Goal: Find specific page/section: Find specific page/section

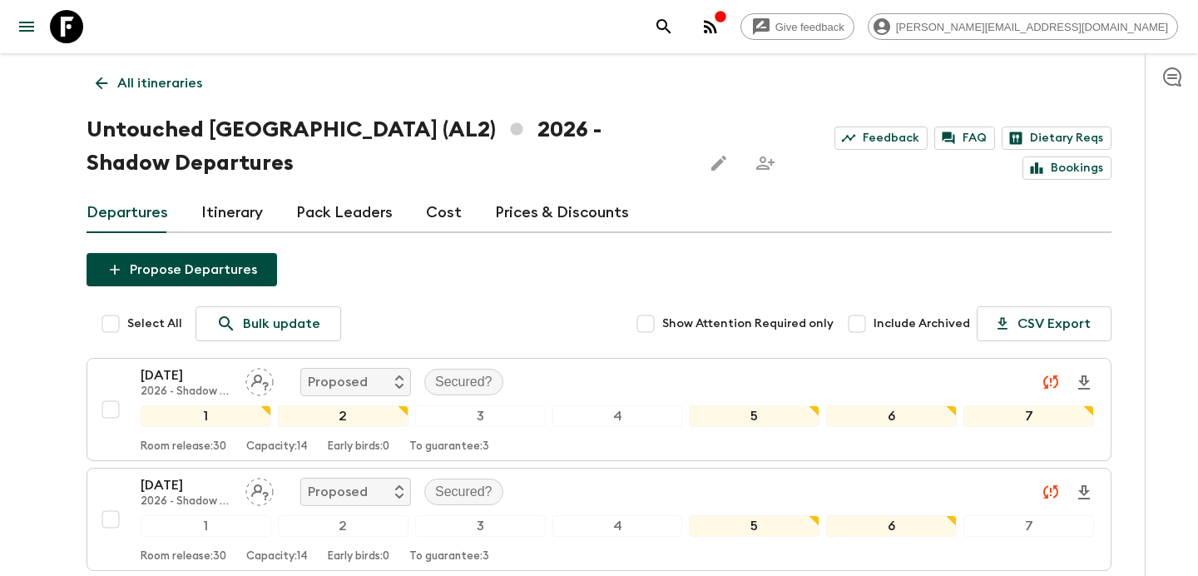
click at [717, 26] on icon "button" at bounding box center [710, 26] width 13 height 13
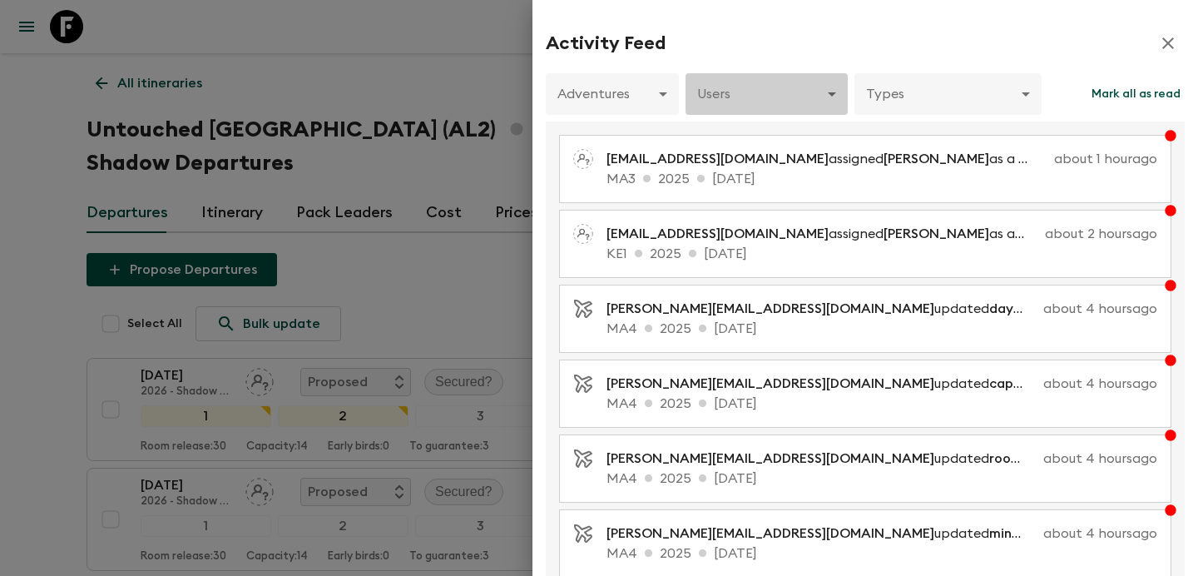
click at [780, 88] on body "Give feedback [PERSON_NAME][EMAIL_ADDRESS][DOMAIN_NAME] All itineraries Untouch…" at bounding box center [599, 525] width 1198 height 1051
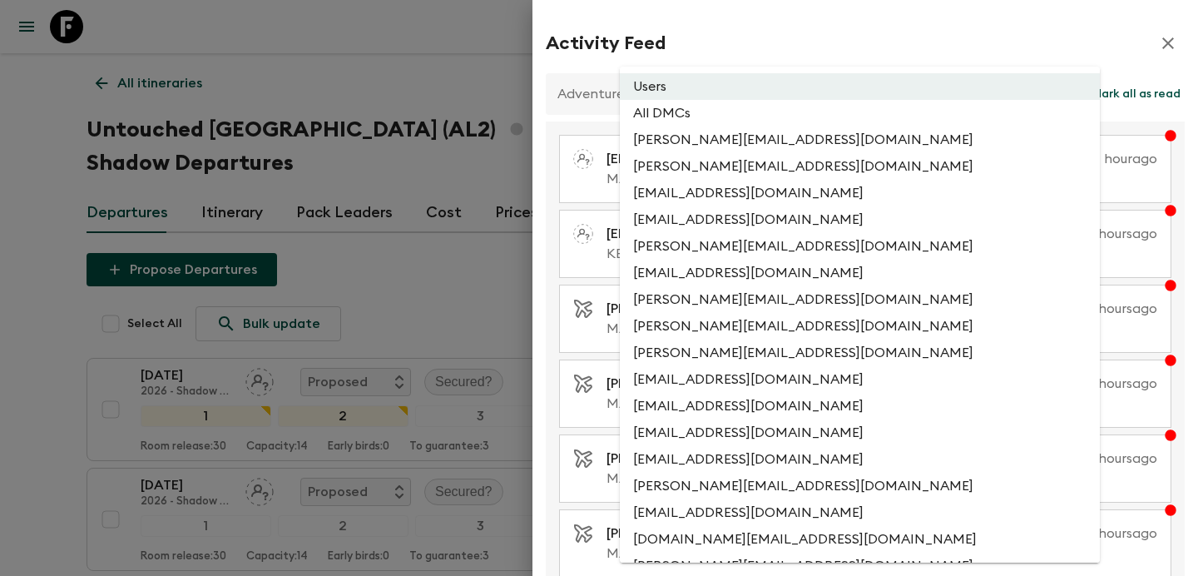
click at [763, 107] on li "All DMCs" at bounding box center [860, 113] width 480 height 27
type input "EXTERNAL_ONLY"
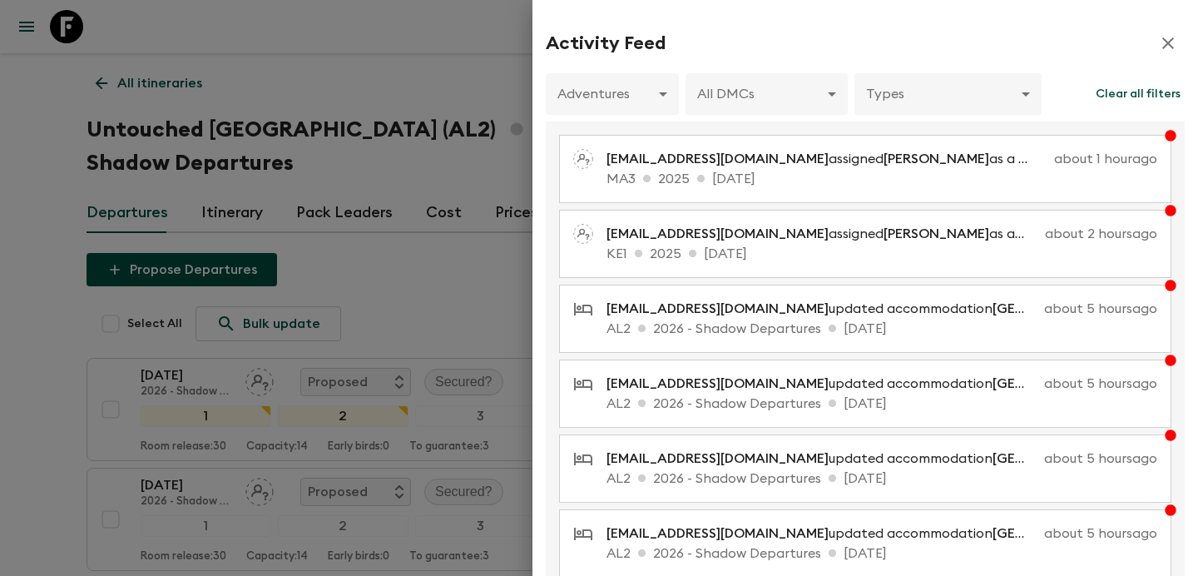
click at [482, 254] on div at bounding box center [599, 288] width 1198 height 576
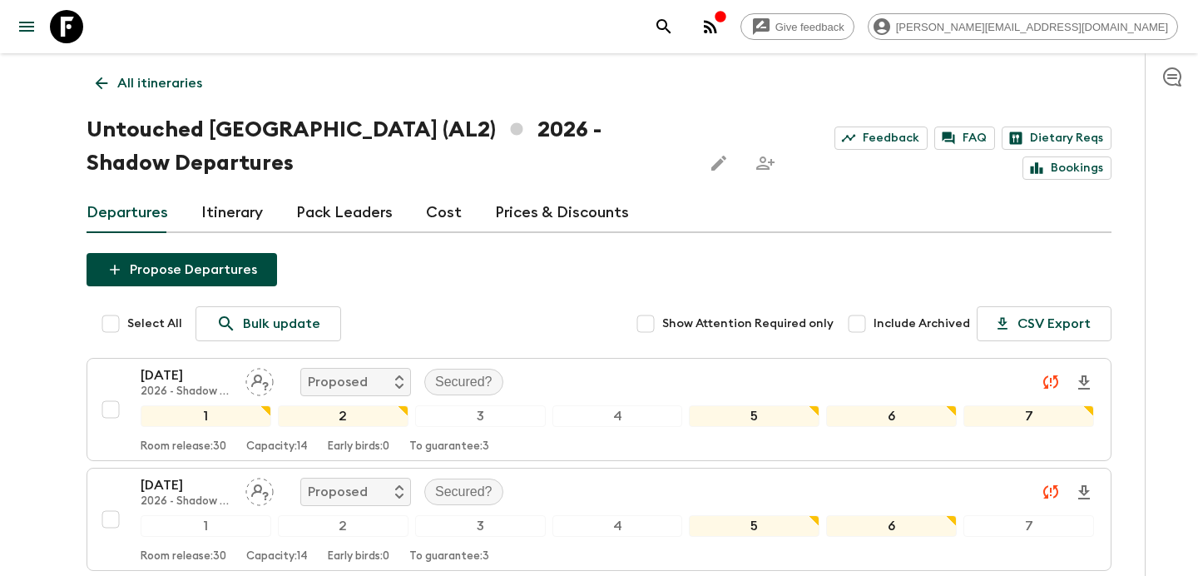
click at [167, 85] on p "All itineraries" at bounding box center [159, 83] width 85 height 20
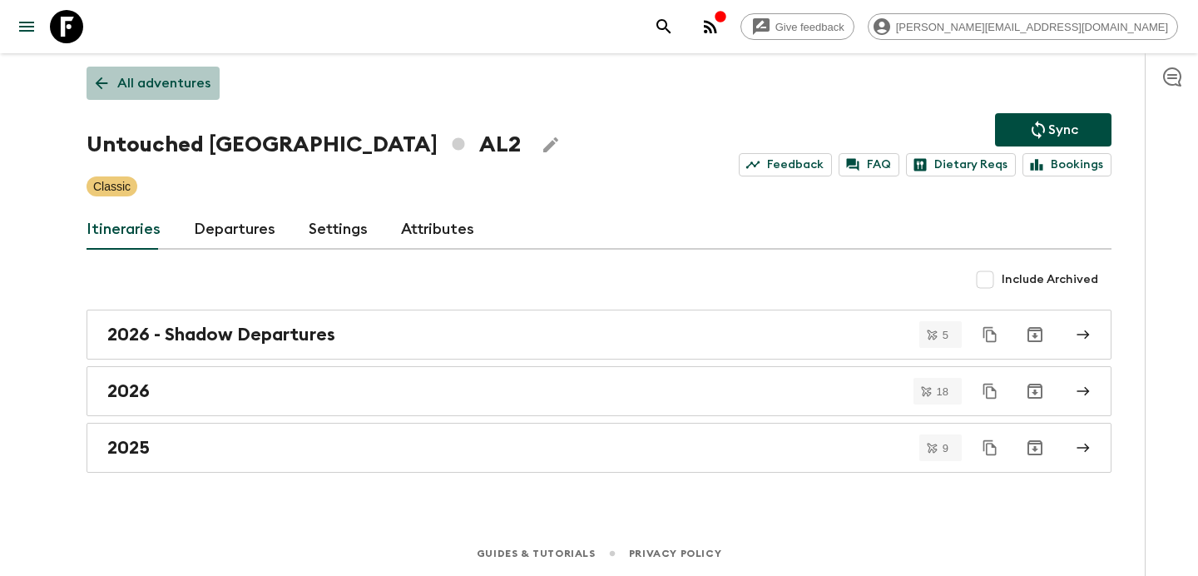
click at [167, 85] on p "All adventures" at bounding box center [163, 83] width 93 height 20
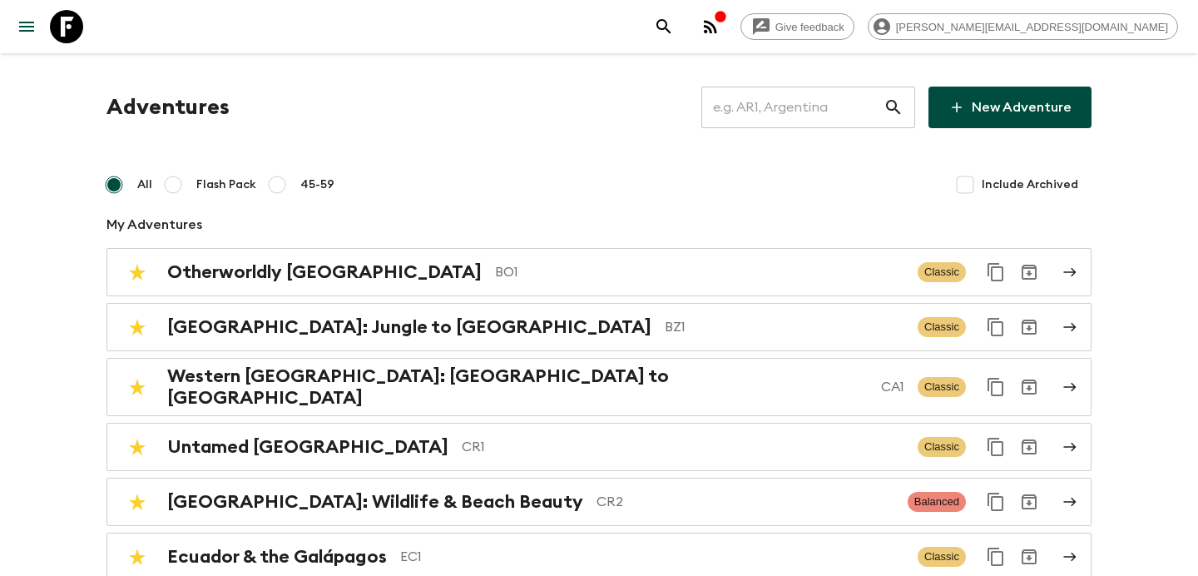
click at [793, 106] on input "text" at bounding box center [792, 107] width 182 height 47
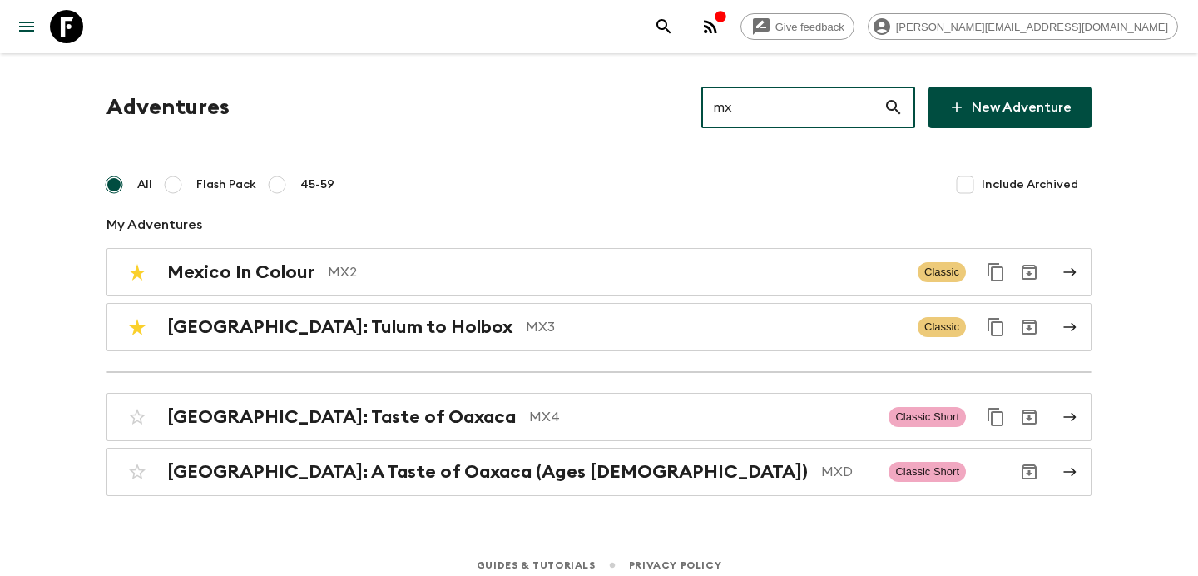
type input "mx4"
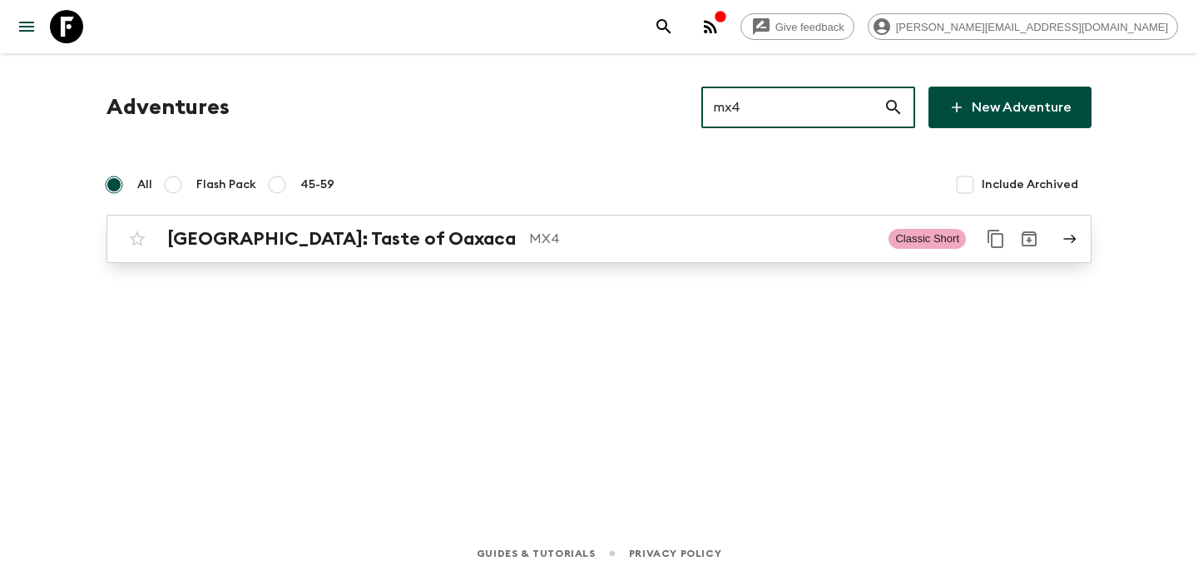
click at [721, 246] on p "MX4" at bounding box center [702, 239] width 346 height 20
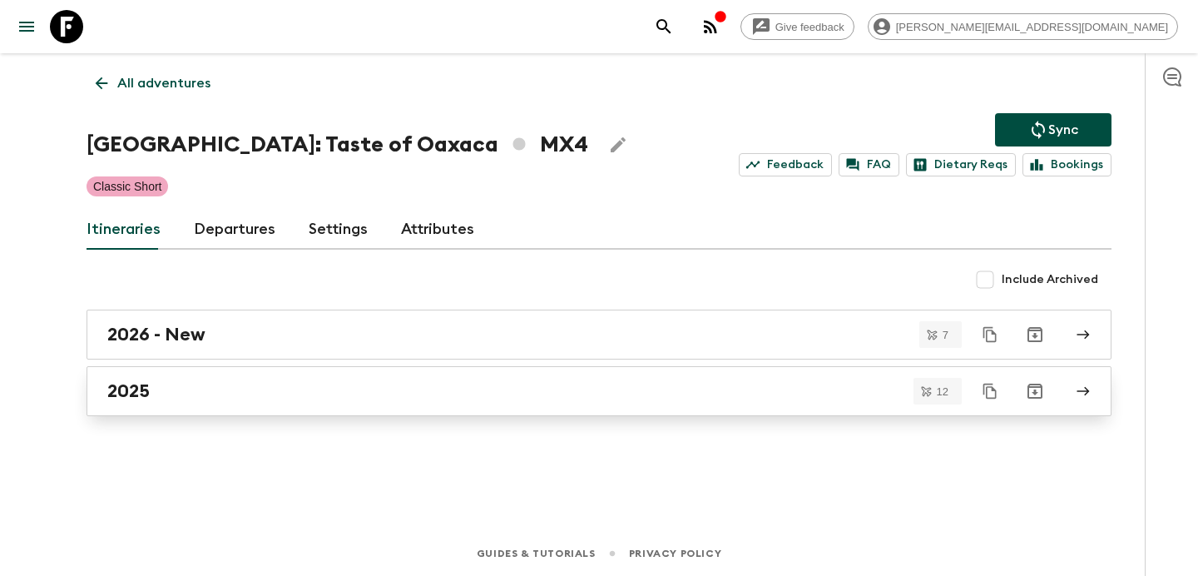
click at [245, 381] on div "2025" at bounding box center [582, 391] width 951 height 22
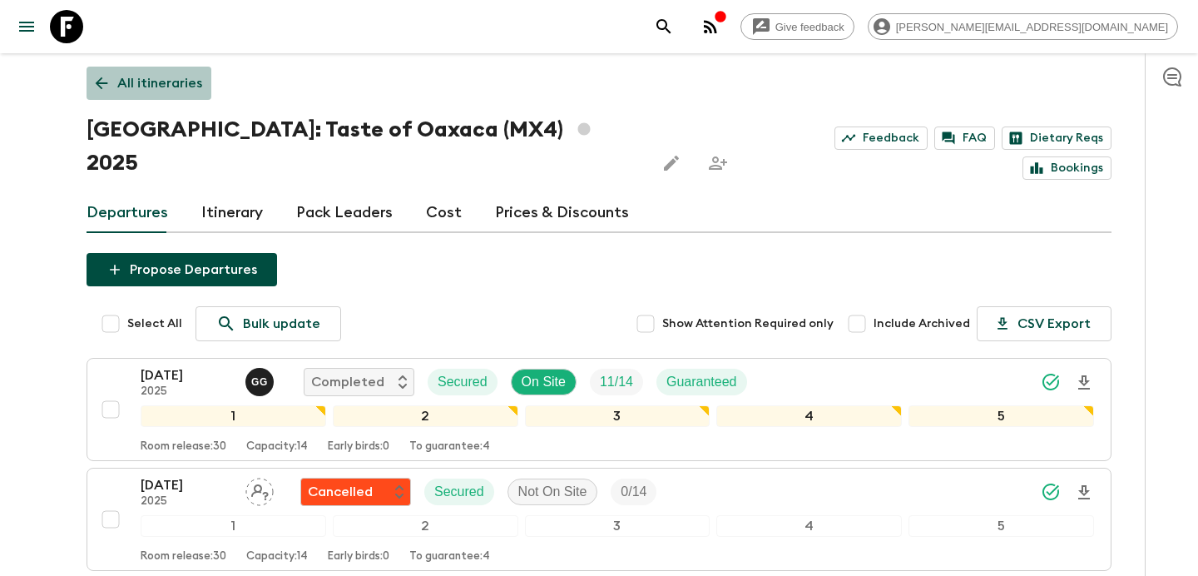
click at [146, 78] on p "All itineraries" at bounding box center [159, 83] width 85 height 20
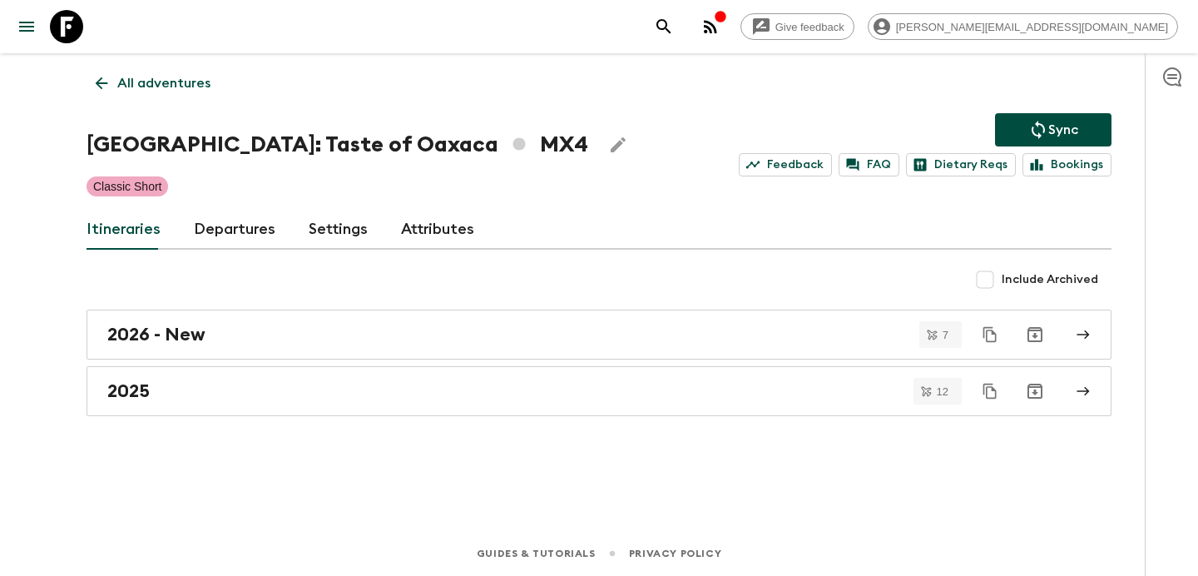
click at [146, 78] on p "All adventures" at bounding box center [163, 83] width 93 height 20
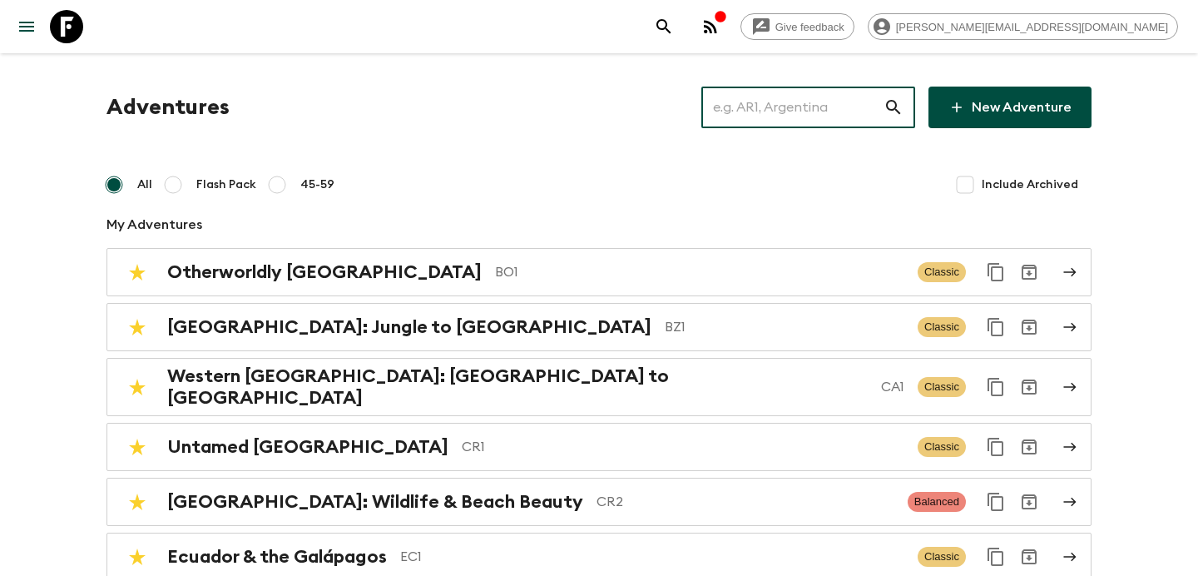
click at [762, 109] on input "text" at bounding box center [792, 107] width 182 height 47
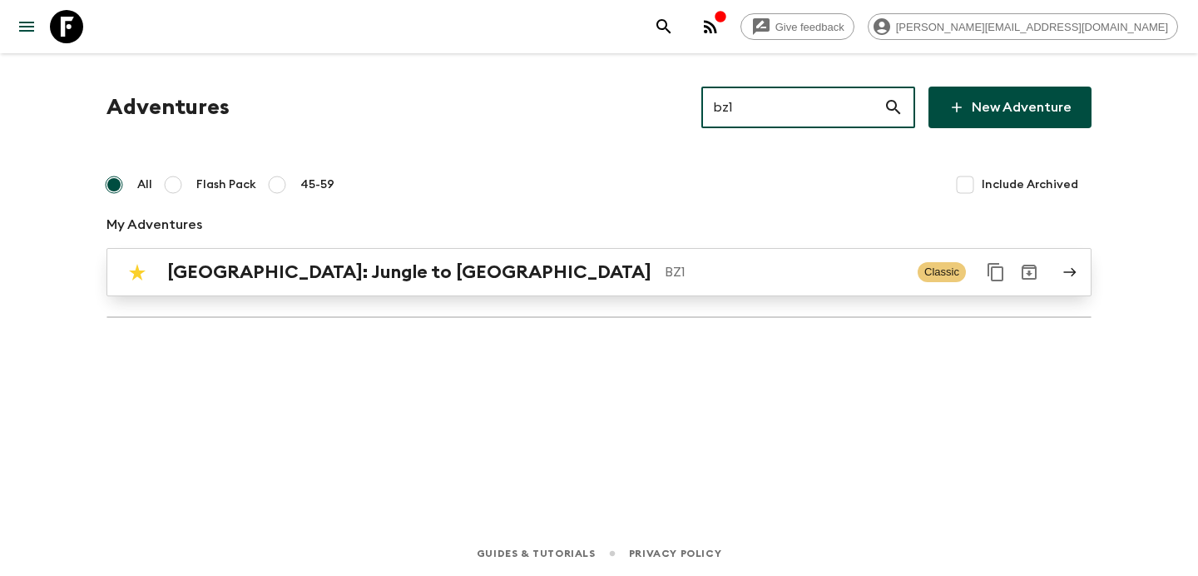
type input "bz1"
click at [721, 266] on p "BZ1" at bounding box center [784, 272] width 240 height 20
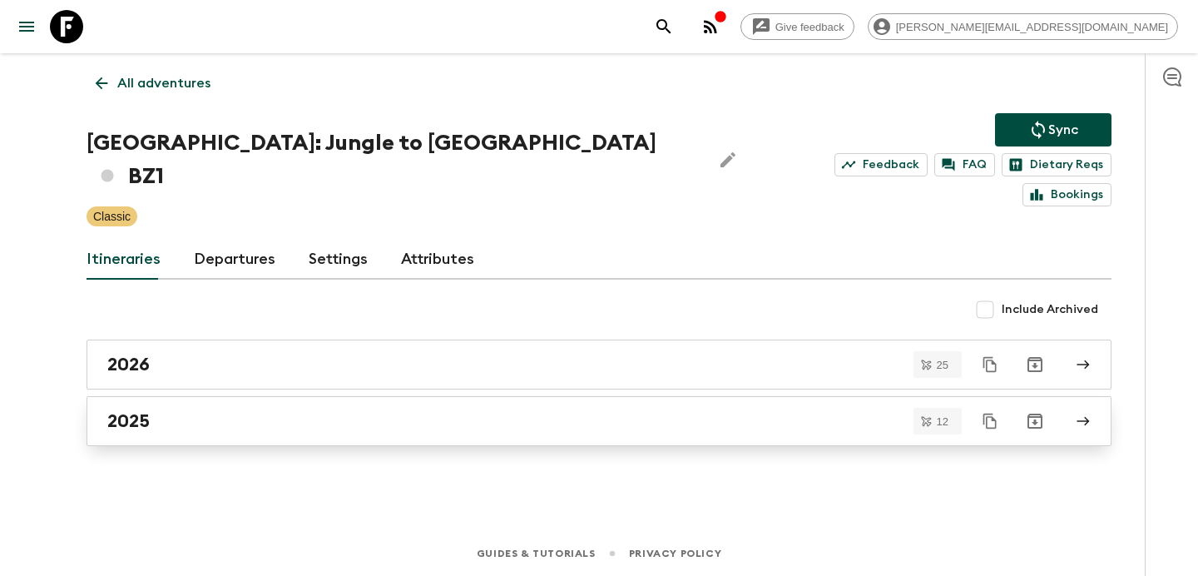
click at [183, 410] on div "2025" at bounding box center [582, 421] width 951 height 22
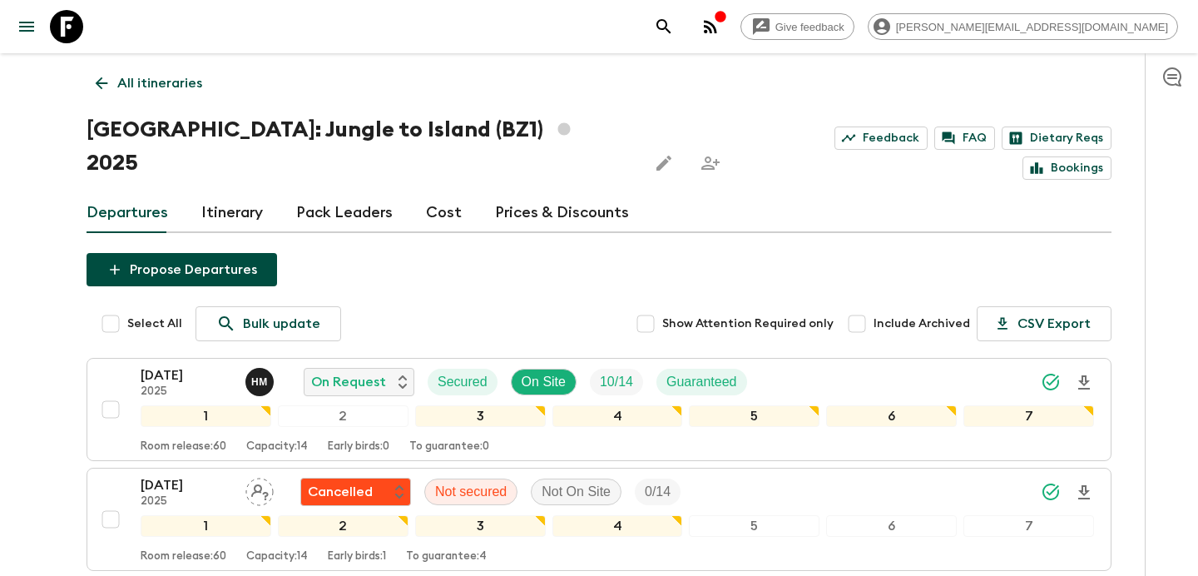
click at [154, 73] on p "All itineraries" at bounding box center [159, 83] width 85 height 20
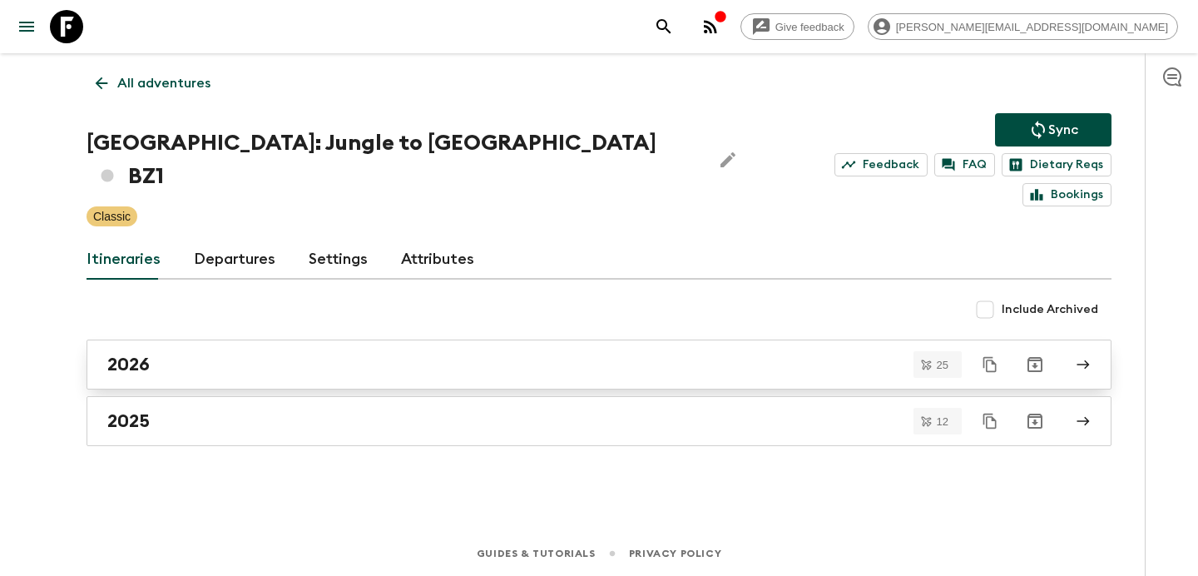
click at [299, 353] on div "2026" at bounding box center [582, 364] width 951 height 22
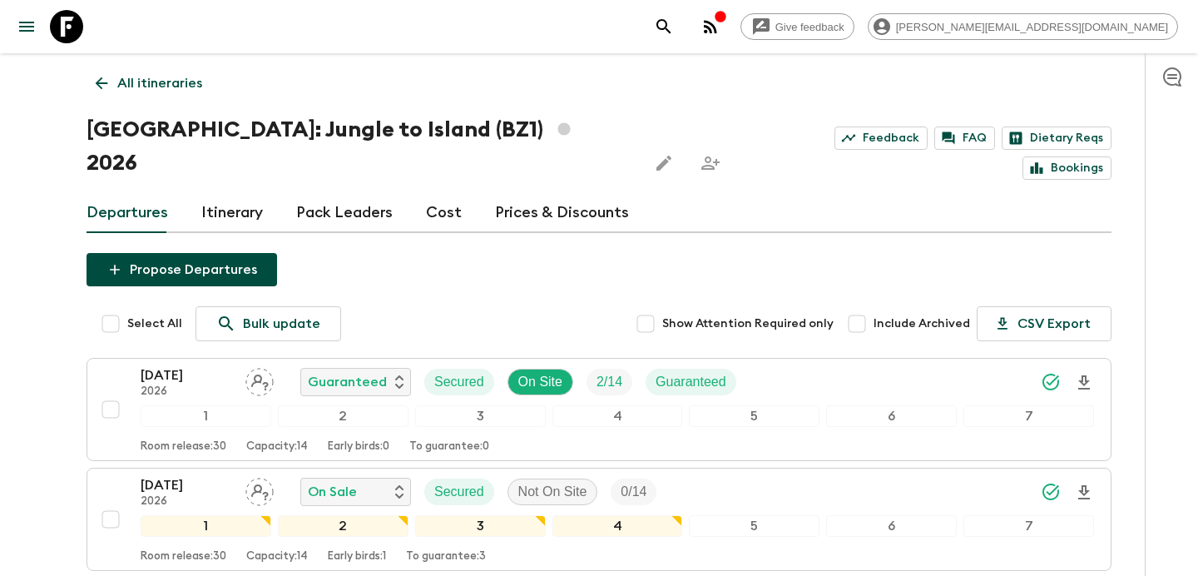
click at [720, 27] on icon "button" at bounding box center [710, 27] width 20 height 20
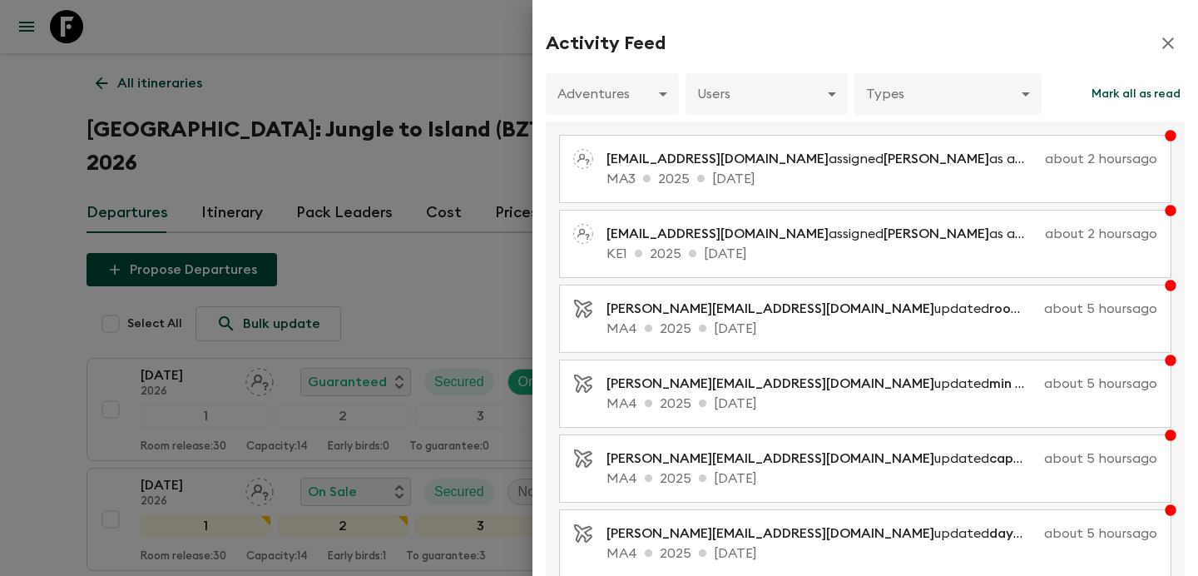
click at [338, 102] on div at bounding box center [599, 288] width 1198 height 576
